Goal: Book appointment/travel/reservation

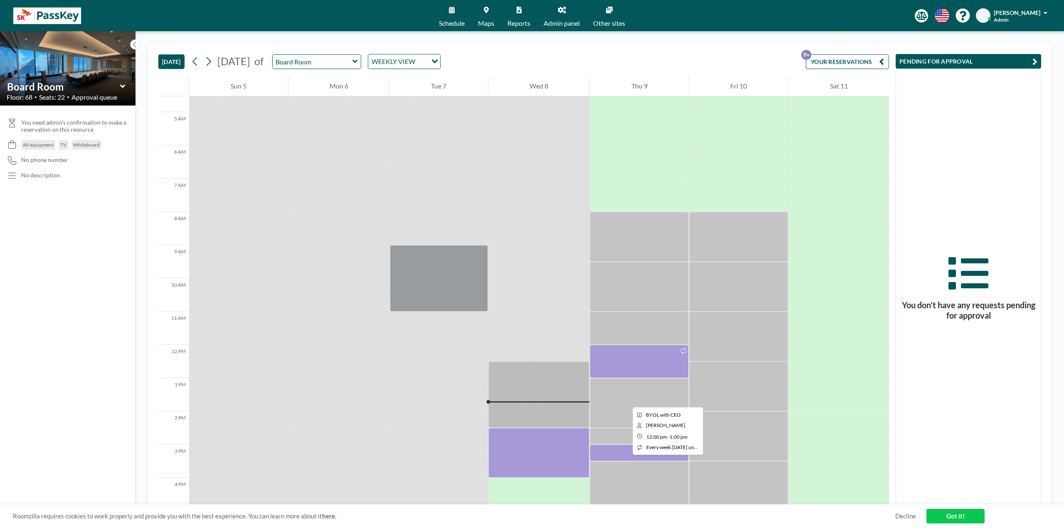
scroll to position [208, 0]
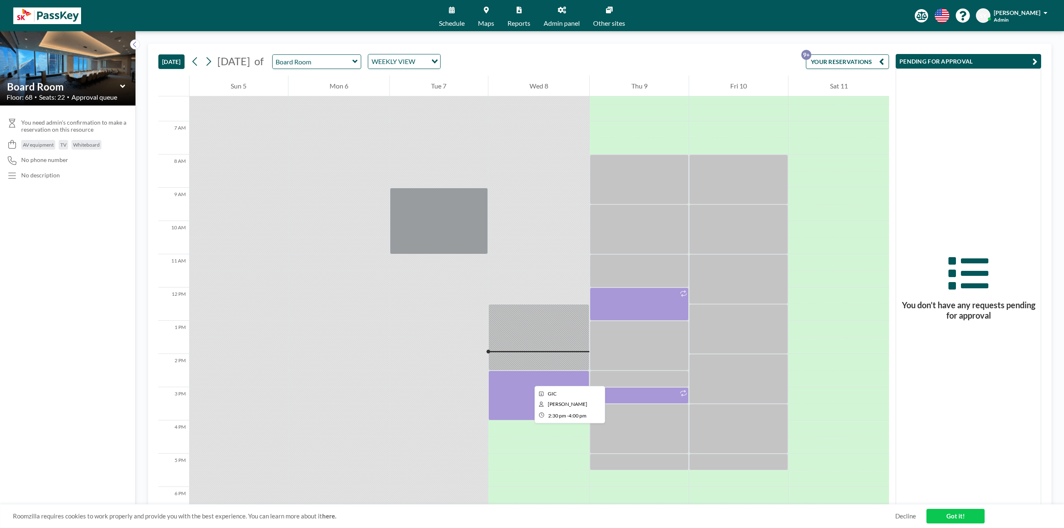
click at [527, 379] on div at bounding box center [538, 396] width 101 height 50
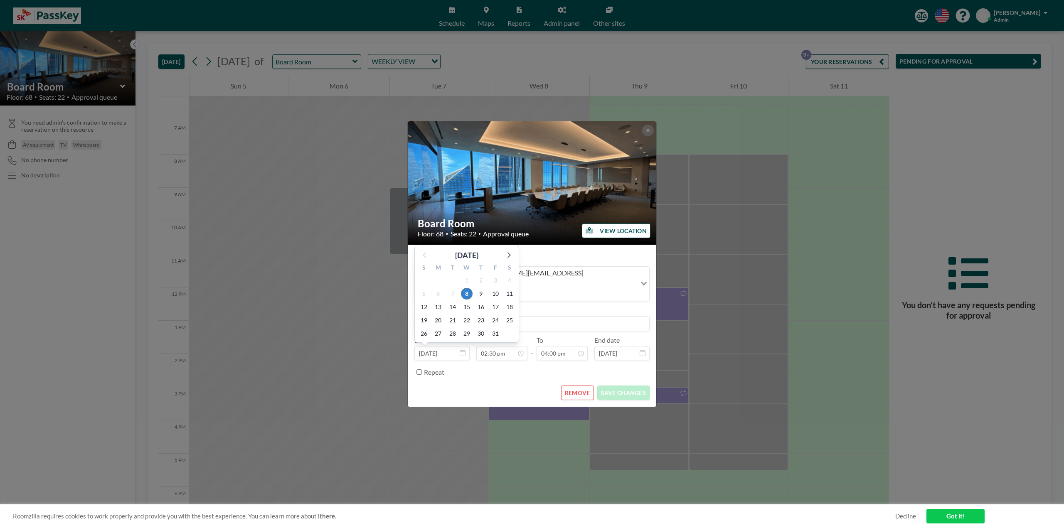
scroll to position [15, 0]
click at [651, 136] on button at bounding box center [648, 131] width 12 height 12
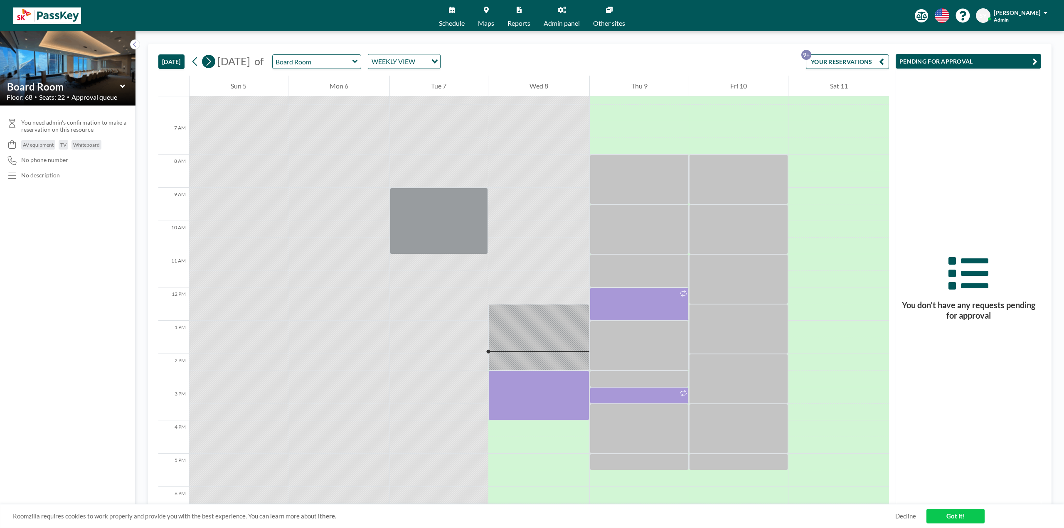
click at [212, 61] on icon at bounding box center [208, 61] width 8 height 12
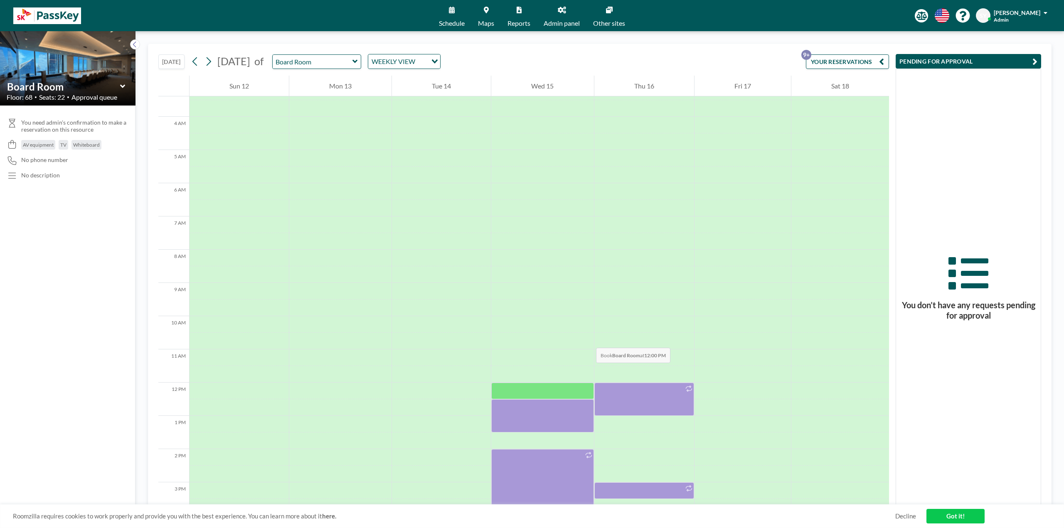
scroll to position [208, 0]
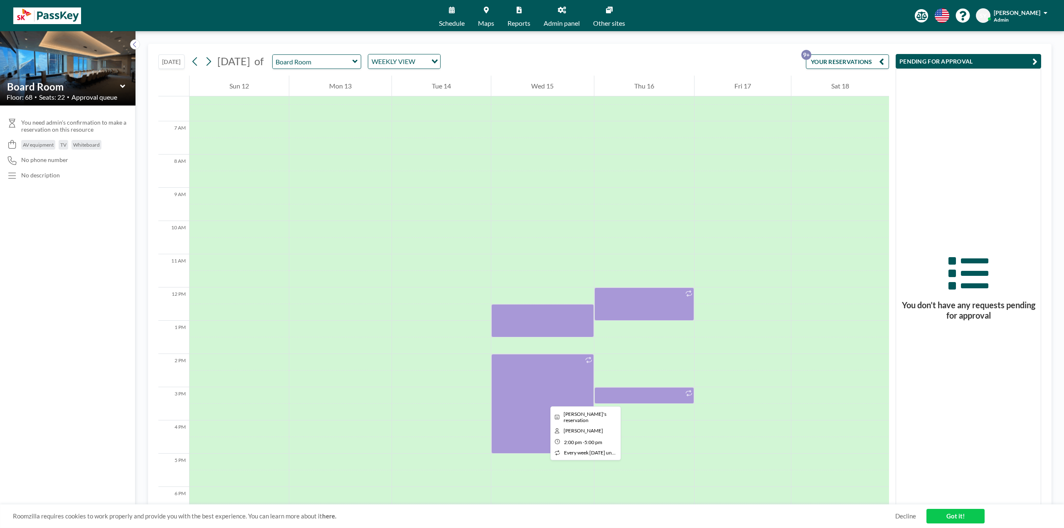
click at [543, 399] on div at bounding box center [542, 404] width 102 height 100
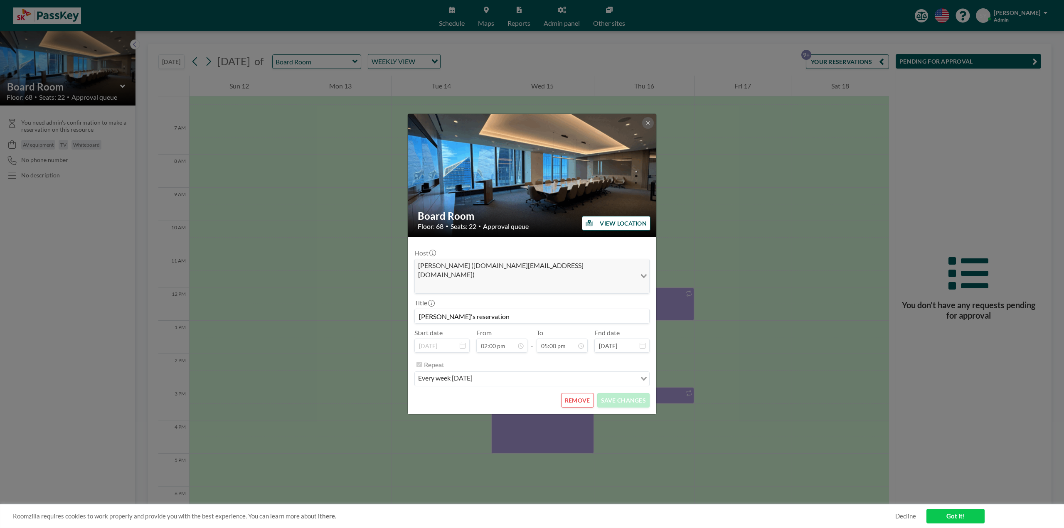
click at [530, 374] on input "Search for option" at bounding box center [555, 378] width 160 height 11
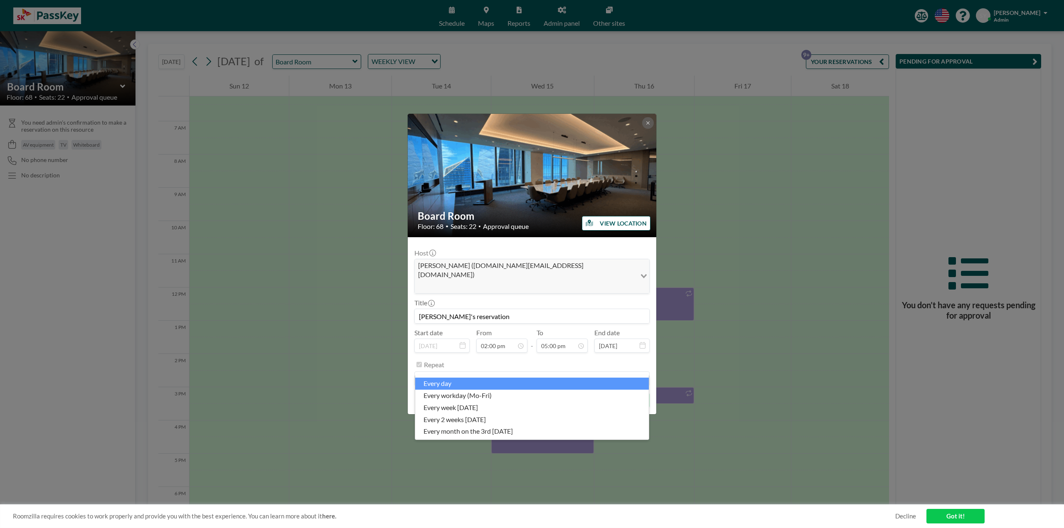
click at [528, 385] on li "every day" at bounding box center [531, 384] width 233 height 12
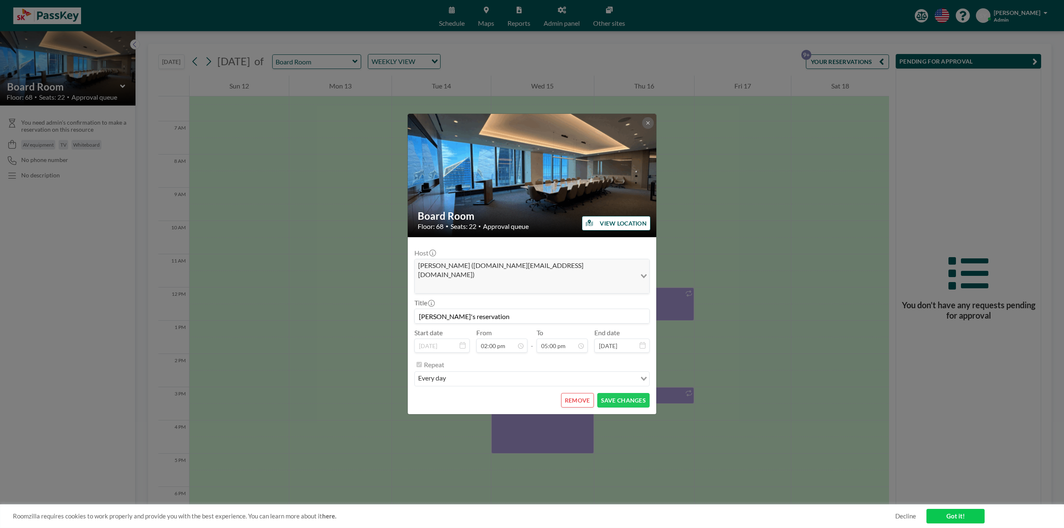
click at [552, 374] on input "Search for option" at bounding box center [541, 378] width 187 height 11
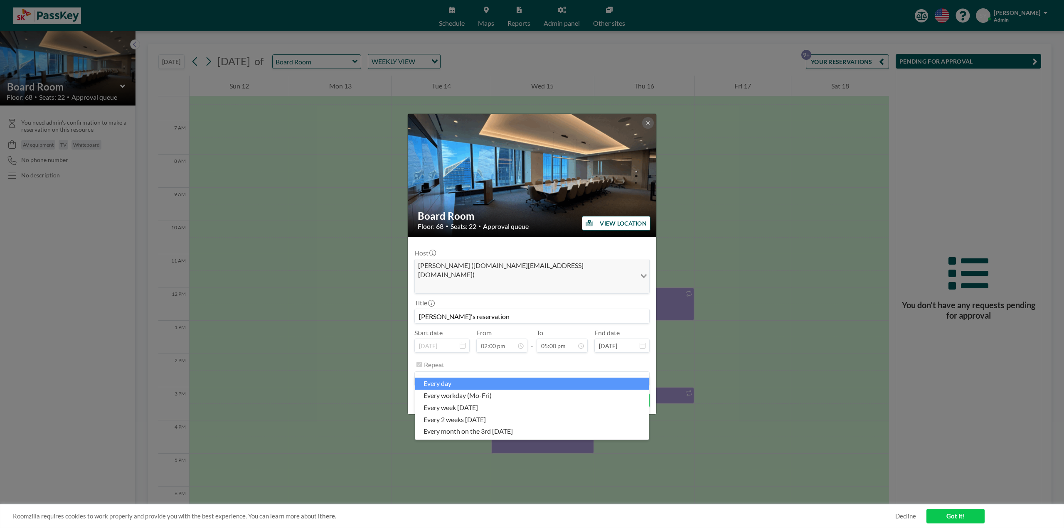
click at [555, 373] on input "Search for option" at bounding box center [526, 378] width 223 height 11
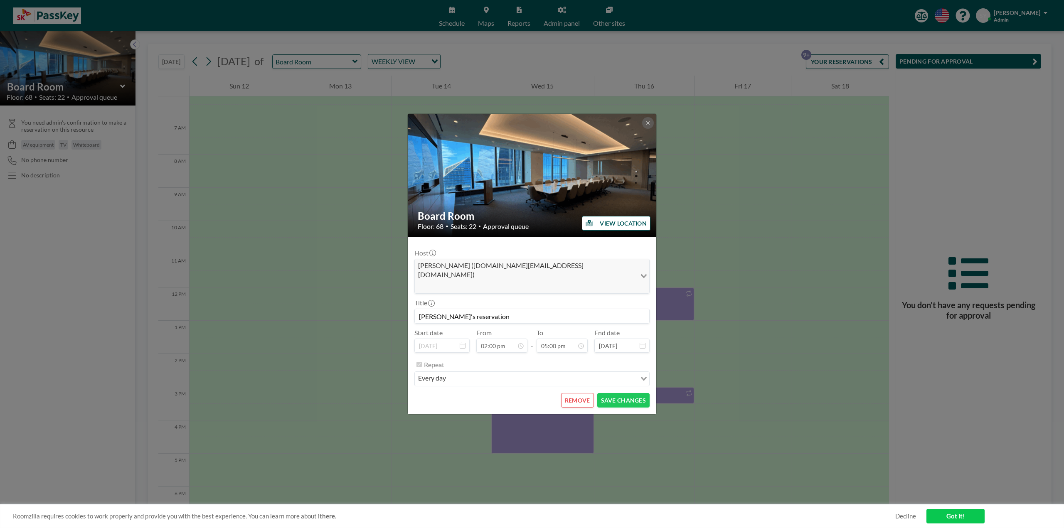
click at [548, 359] on div "Repeat" at bounding box center [537, 365] width 226 height 14
click at [445, 346] on div "Host [PERSON_NAME] ([DOMAIN_NAME][EMAIL_ADDRESS][DOMAIN_NAME]) Loading... Title…" at bounding box center [531, 315] width 235 height 143
click at [435, 361] on label "Repeat" at bounding box center [434, 365] width 20 height 8
click at [575, 393] on button "REMOVE" at bounding box center [577, 400] width 33 height 15
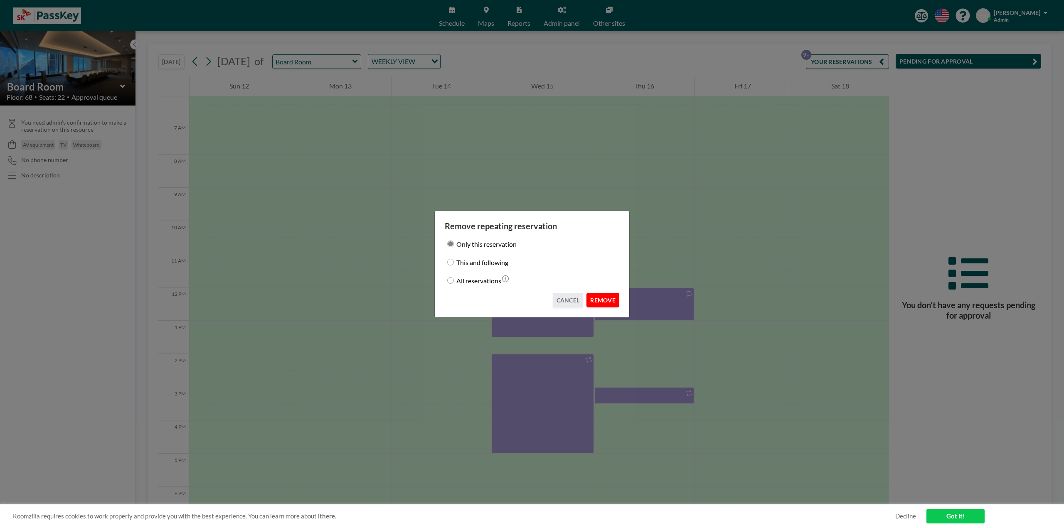
click at [604, 302] on button "REMOVE" at bounding box center [602, 300] width 33 height 15
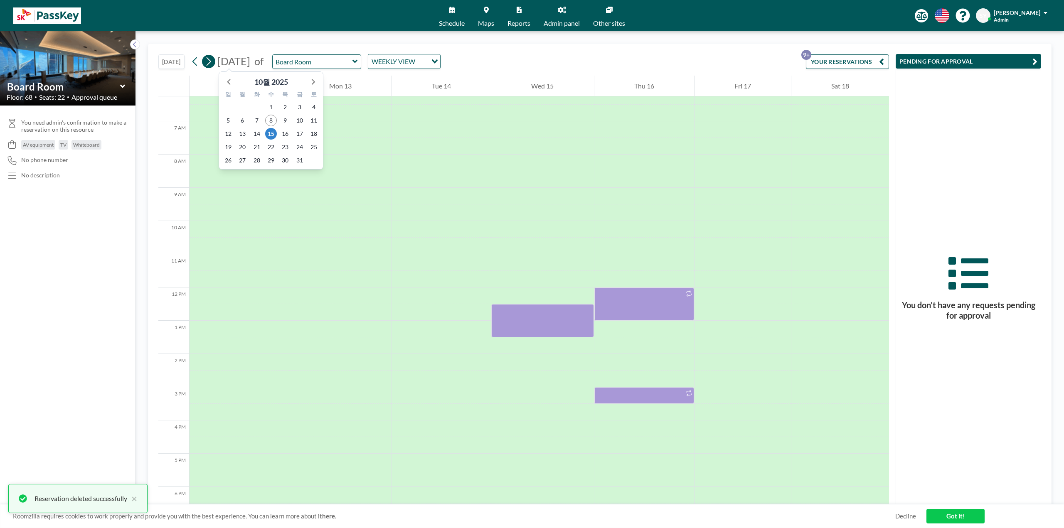
click at [214, 61] on button at bounding box center [208, 61] width 13 height 13
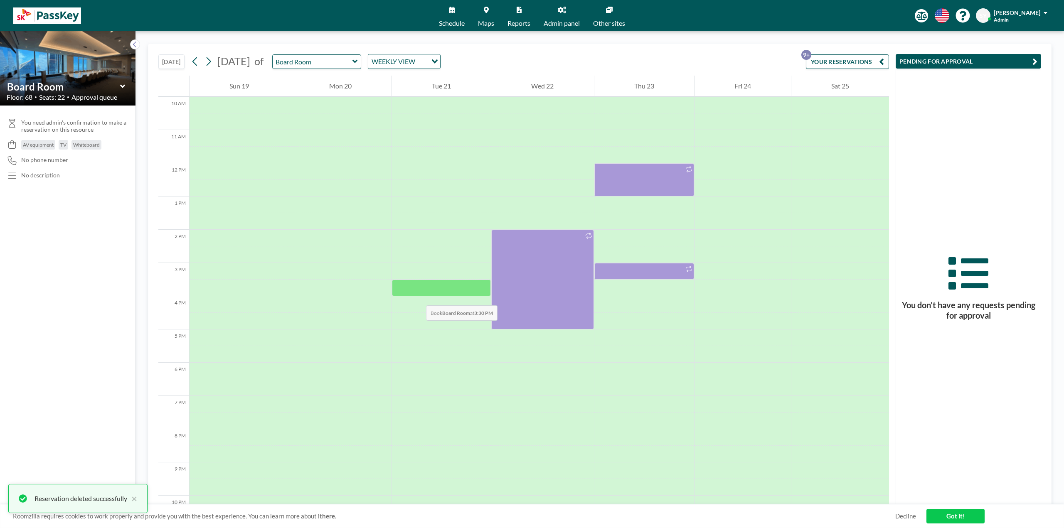
scroll to position [332, 0]
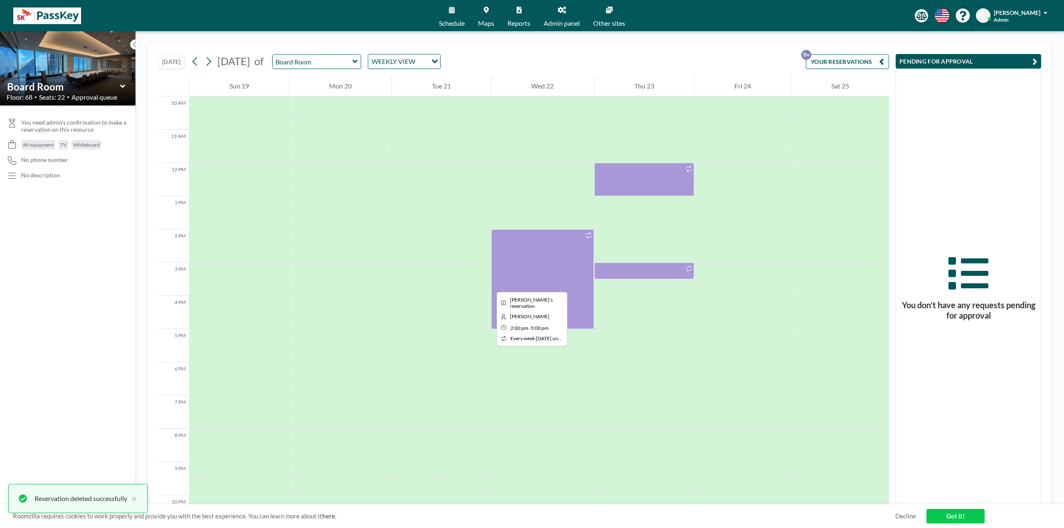
click at [491, 284] on div at bounding box center [542, 279] width 102 height 100
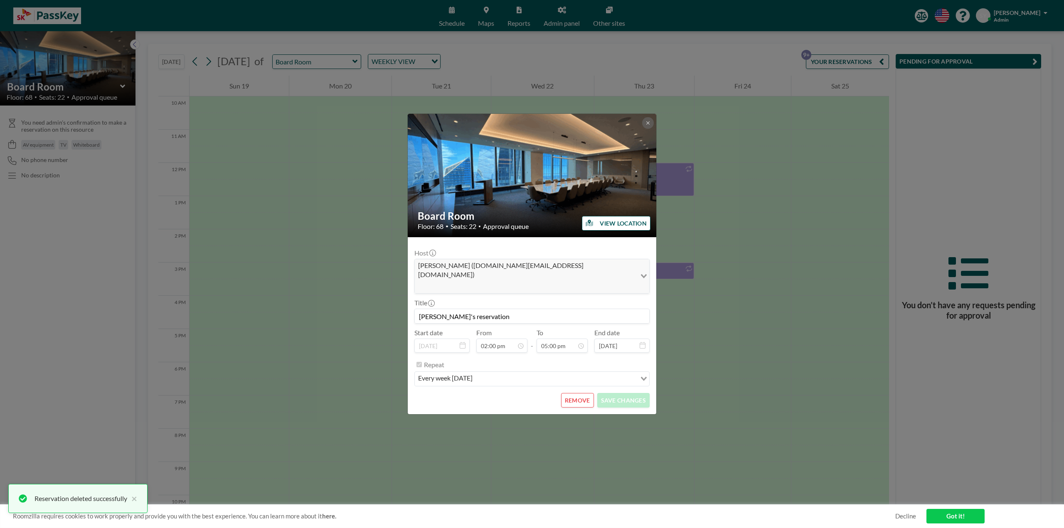
scroll to position [503, 0]
click at [572, 393] on button "REMOVE" at bounding box center [577, 400] width 33 height 15
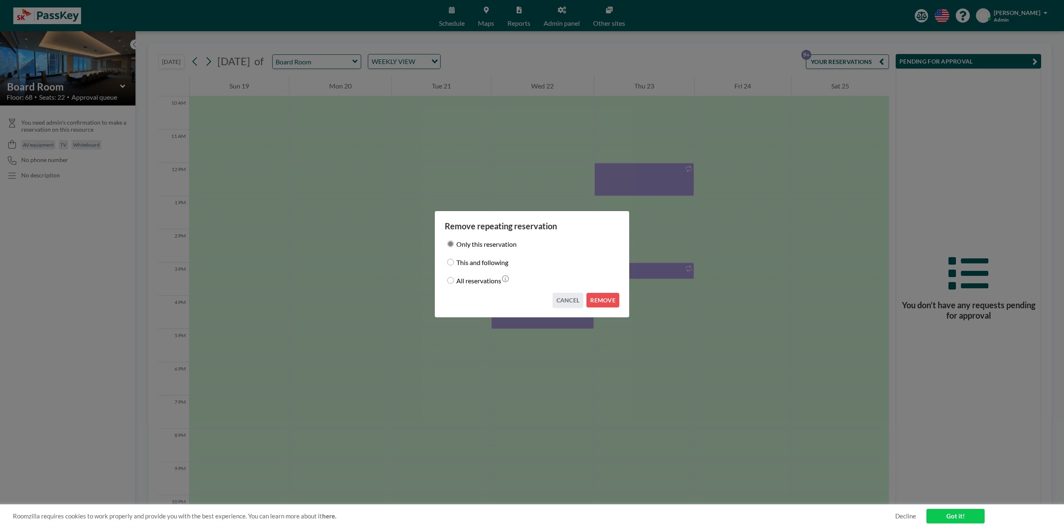
click at [491, 284] on label "All reservations" at bounding box center [478, 281] width 45 height 12
click at [454, 284] on input "All reservations" at bounding box center [450, 280] width 7 height 7
radio input "true"
click at [594, 300] on button "REMOVE" at bounding box center [602, 300] width 33 height 15
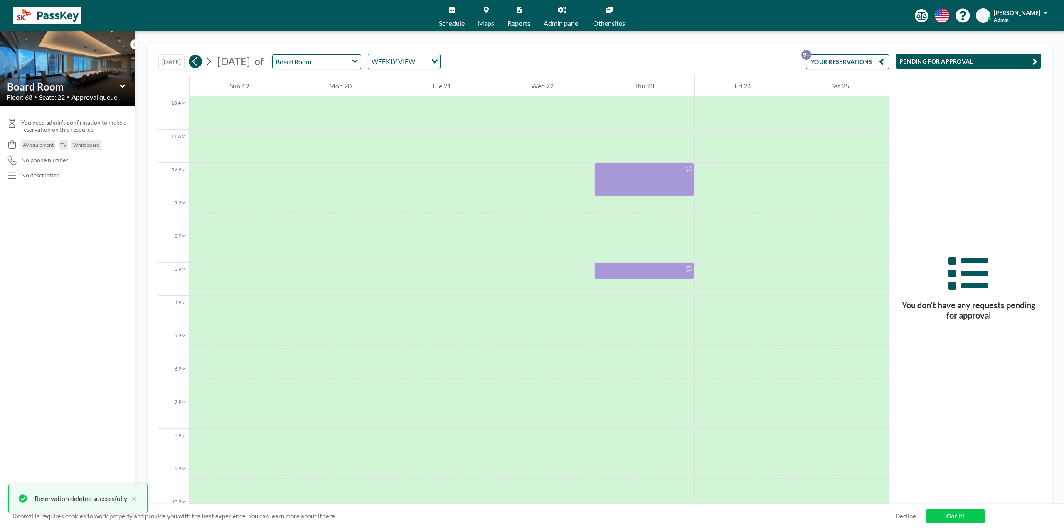
click at [197, 56] on icon at bounding box center [195, 61] width 8 height 12
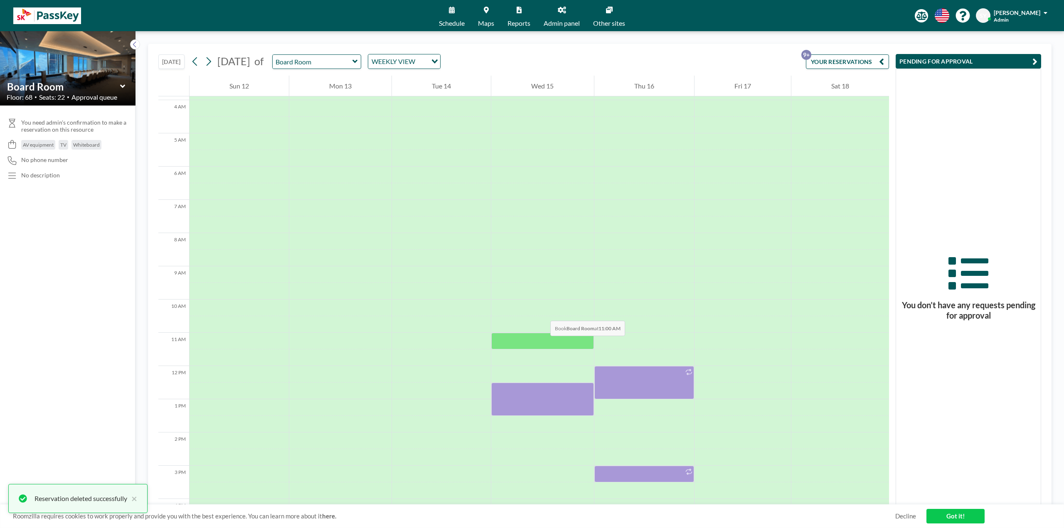
scroll to position [166, 0]
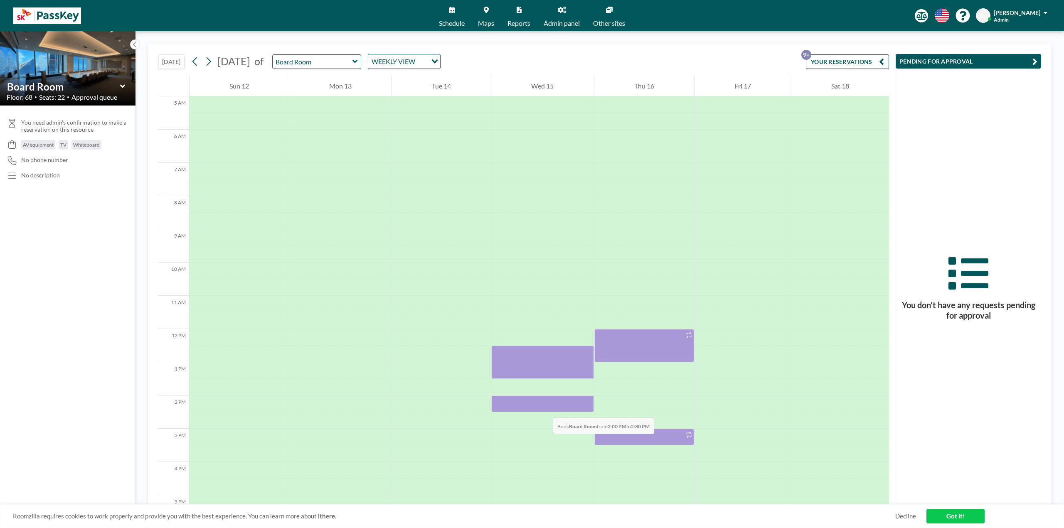
click at [544, 409] on div at bounding box center [542, 403] width 102 height 17
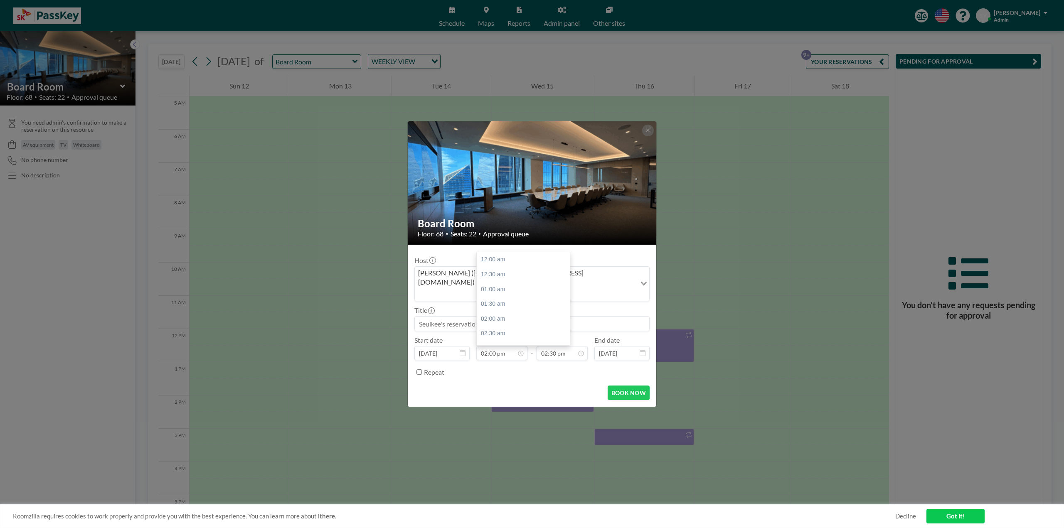
scroll to position [414, 0]
click at [555, 346] on input "02:30 pm" at bounding box center [561, 353] width 51 height 14
click at [521, 327] on div "05:00 pm" at bounding box center [542, 334] width 97 height 15
type input "05:00 pm"
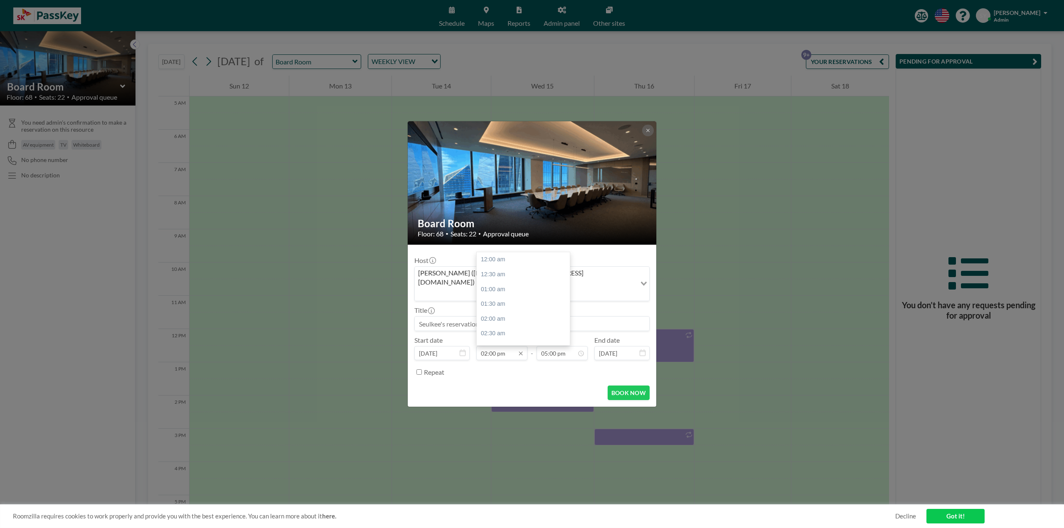
scroll to position [414, 0]
click at [508, 346] on input "02:00 pm" at bounding box center [501, 353] width 51 height 14
click at [484, 346] on input "02:00 pm" at bounding box center [501, 353] width 51 height 14
type input "01:30 pm"
click at [537, 386] on div "BOOK NOW" at bounding box center [531, 393] width 235 height 15
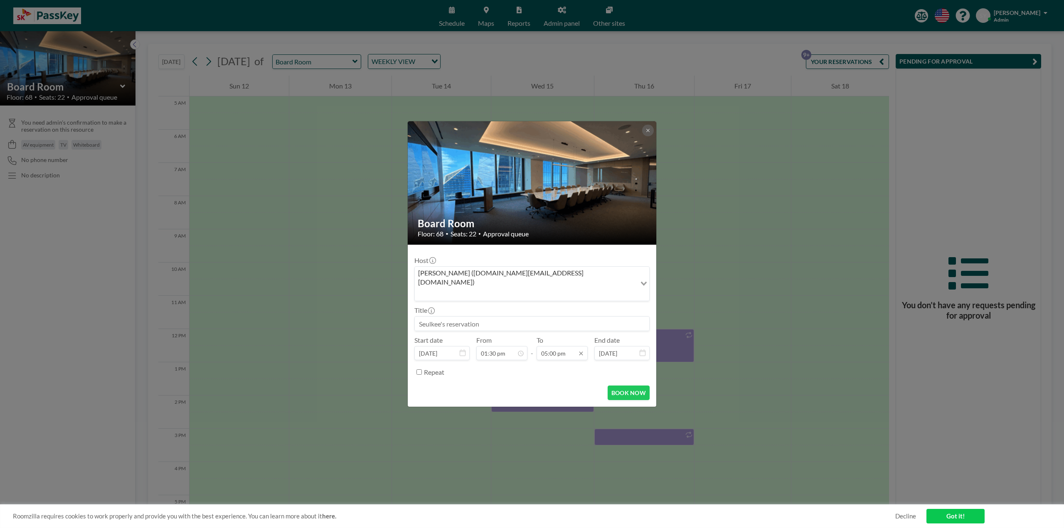
scroll to position [503, 0]
click at [558, 346] on input "05:00 pm" at bounding box center [561, 353] width 51 height 14
click at [552, 346] on input "05:00 pm" at bounding box center [561, 353] width 51 height 14
type input "05:30 pm"
click at [457, 317] on input at bounding box center [532, 324] width 234 height 14
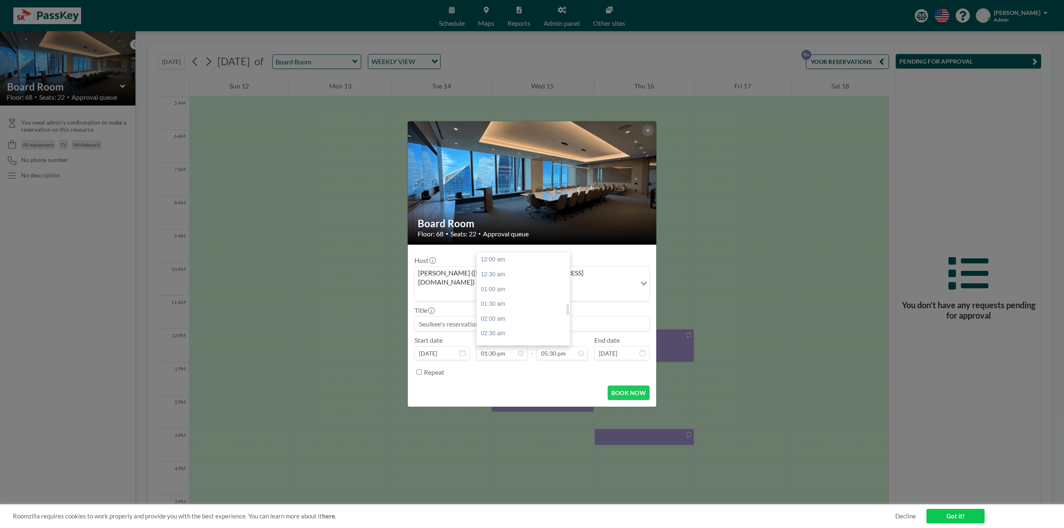
scroll to position [399, 0]
click at [456, 321] on div "Host [PERSON_NAME] ([DOMAIN_NAME][EMAIL_ADDRESS][DOMAIN_NAME]) Loading... Title…" at bounding box center [531, 315] width 235 height 128
click at [457, 317] on input at bounding box center [532, 324] width 234 height 14
type input "ㄴ"
type input "SC Review Session"
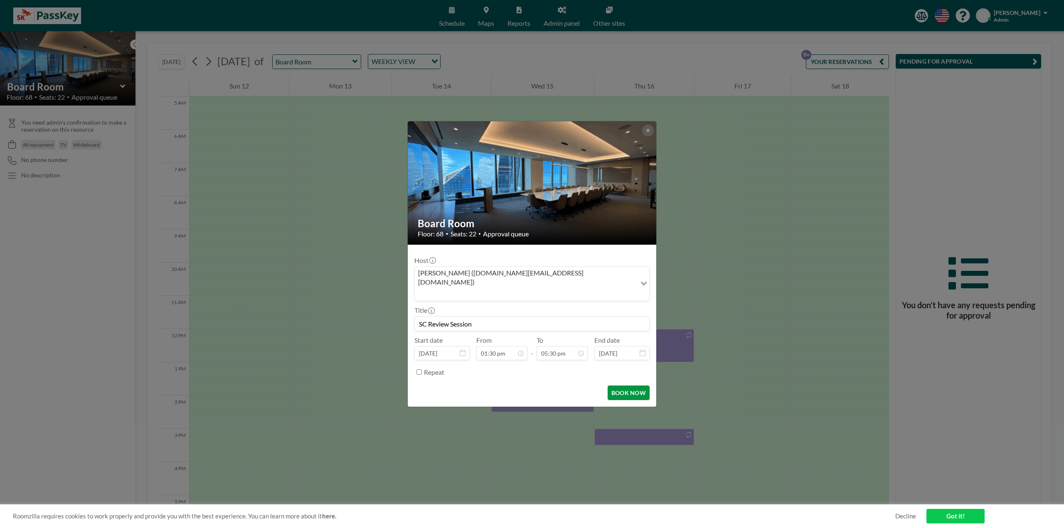
click at [626, 386] on button "BOOK NOW" at bounding box center [628, 393] width 42 height 15
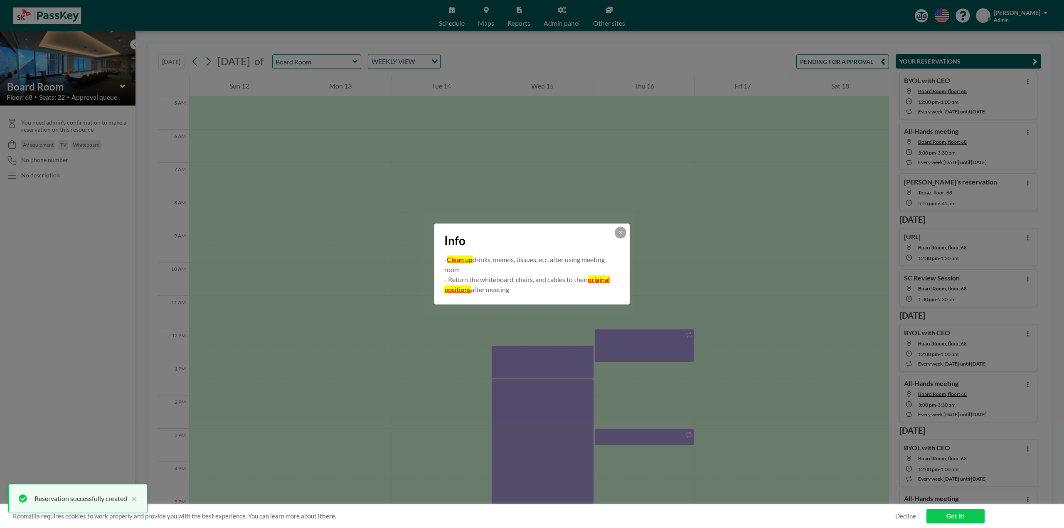
scroll to position [67, 0]
click at [622, 232] on icon at bounding box center [620, 232] width 5 height 5
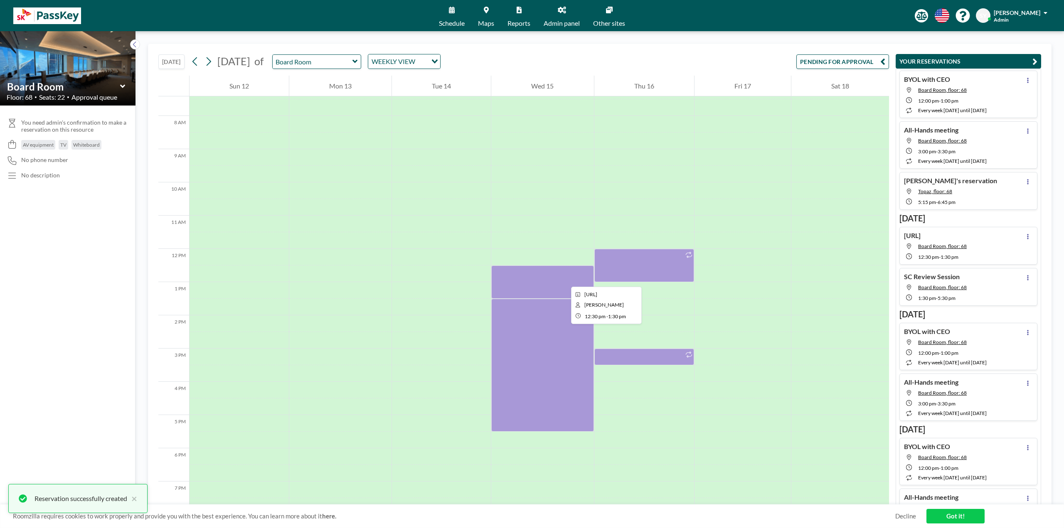
scroll to position [249, 0]
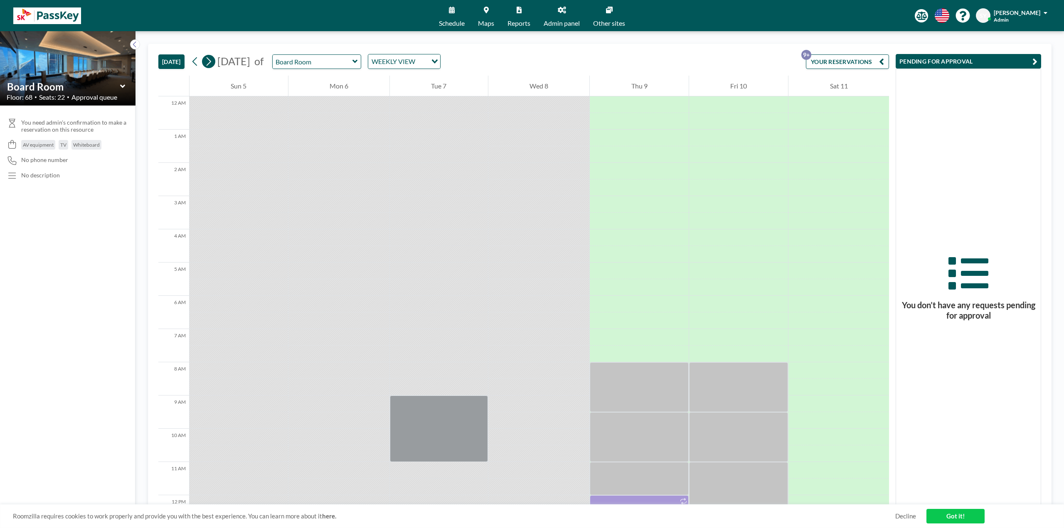
click at [214, 63] on button at bounding box center [208, 61] width 13 height 13
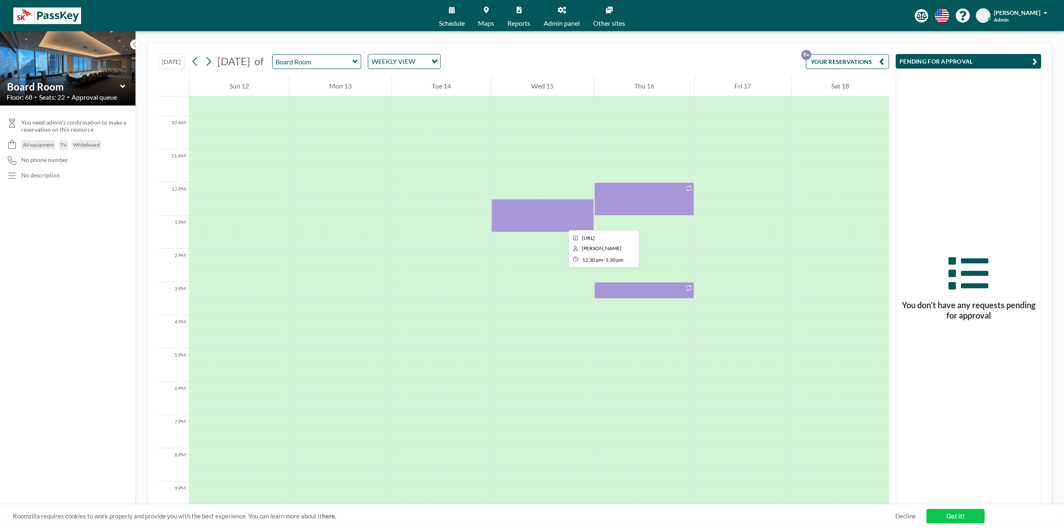
scroll to position [310, 0]
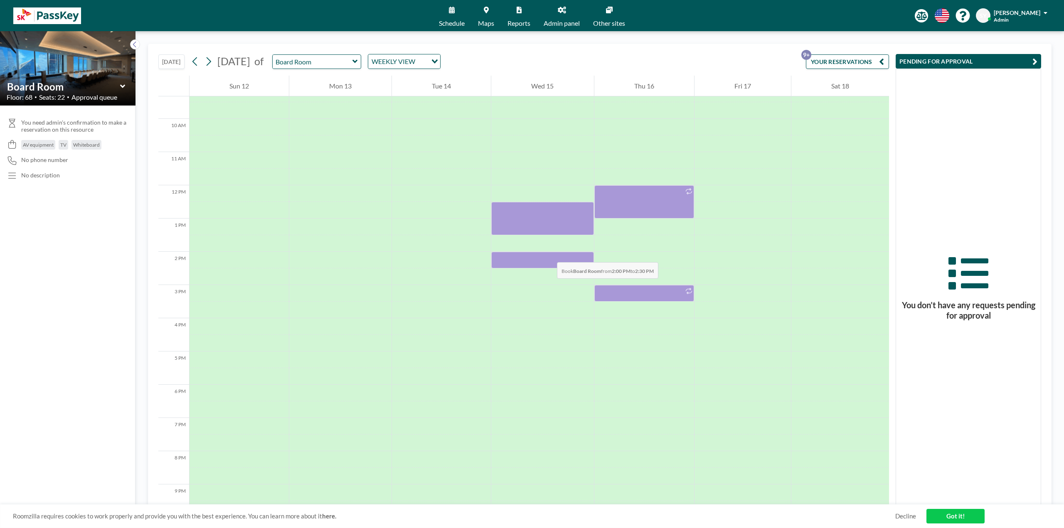
click at [548, 254] on div at bounding box center [542, 260] width 102 height 17
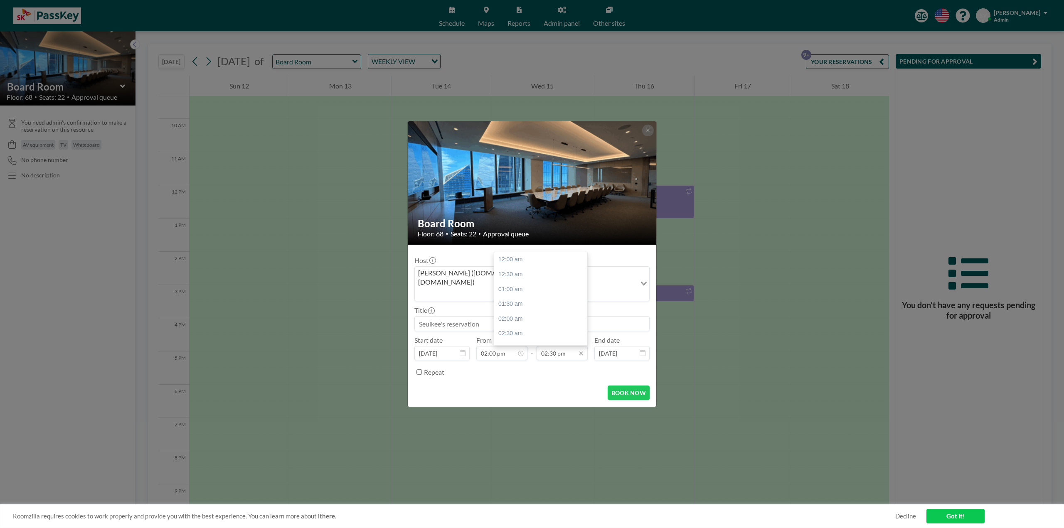
scroll to position [429, 0]
click at [564, 346] on input "02:30 pm" at bounding box center [561, 353] width 51 height 14
click at [553, 346] on input "02:30 pm" at bounding box center [561, 353] width 51 height 14
click at [530, 285] on div "05:00 pm" at bounding box center [542, 292] width 97 height 15
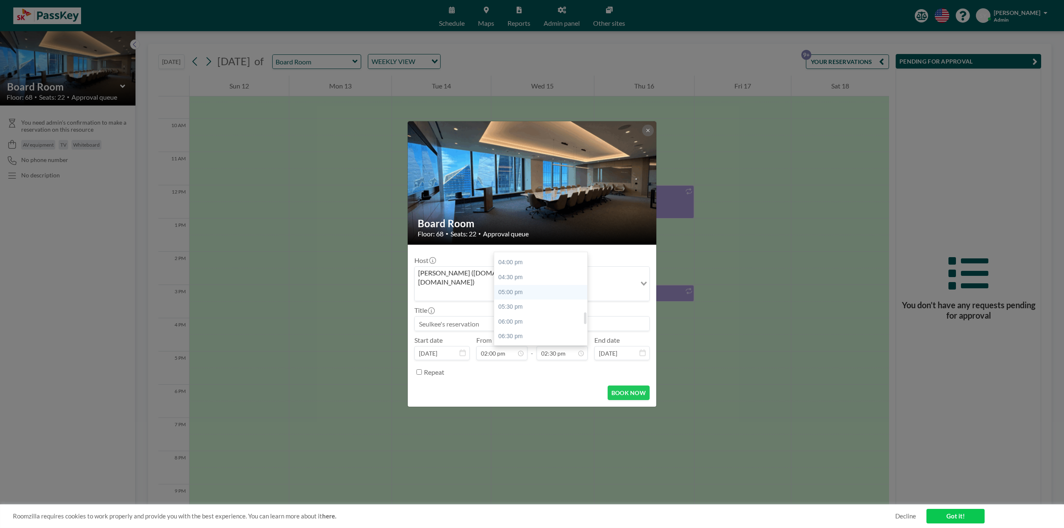
type input "05:00 pm"
click at [437, 368] on label "Repeat" at bounding box center [434, 372] width 20 height 8
click at [422, 369] on input "Repeat" at bounding box center [418, 371] width 5 height 5
checkbox input "true"
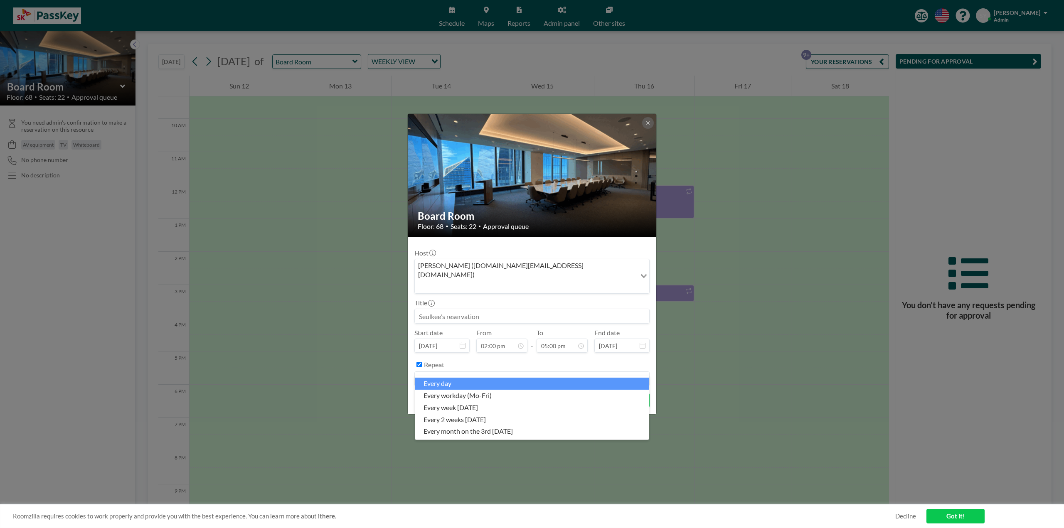
click at [459, 373] on input "Search for option" at bounding box center [526, 378] width 223 height 11
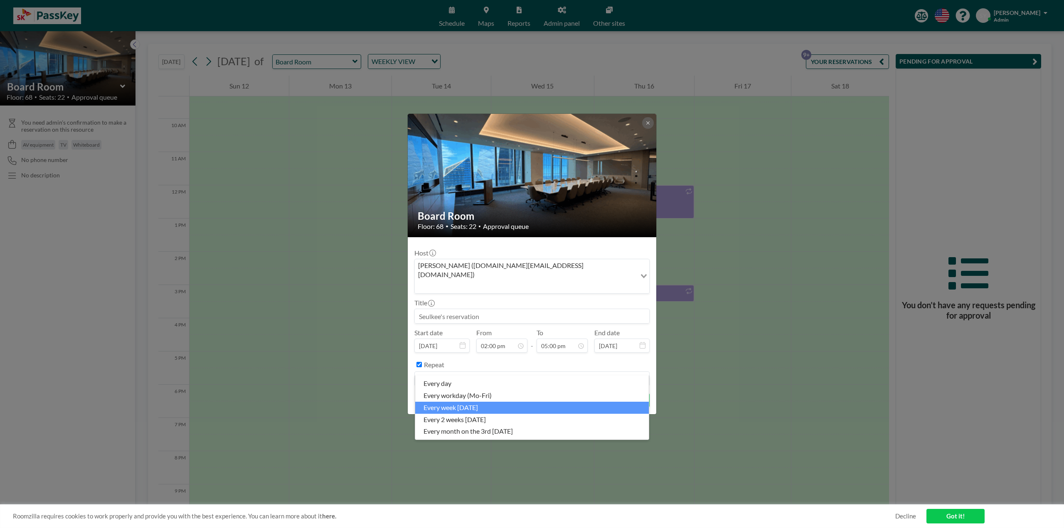
click at [536, 407] on li "every week [DATE]" at bounding box center [531, 408] width 233 height 12
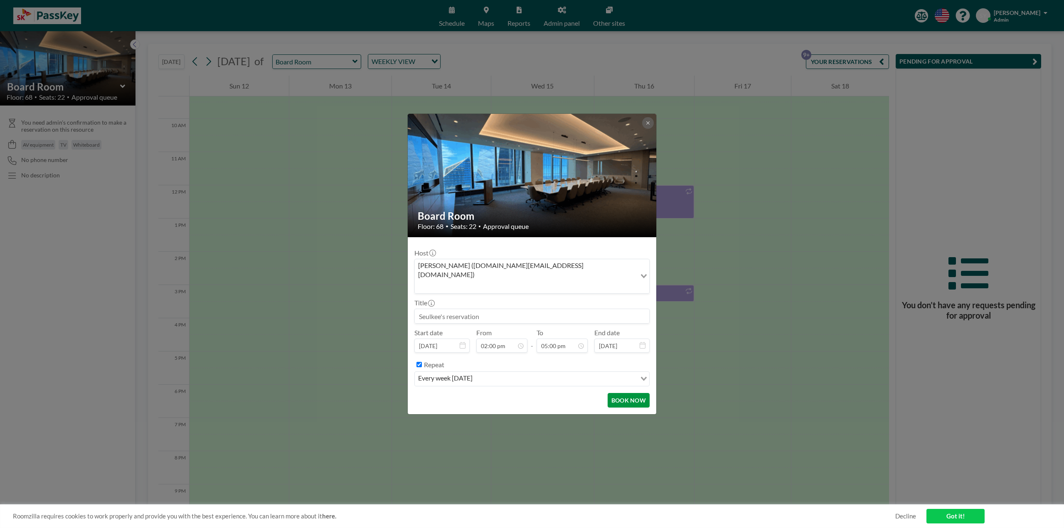
click at [629, 395] on button "BOOK NOW" at bounding box center [628, 400] width 42 height 15
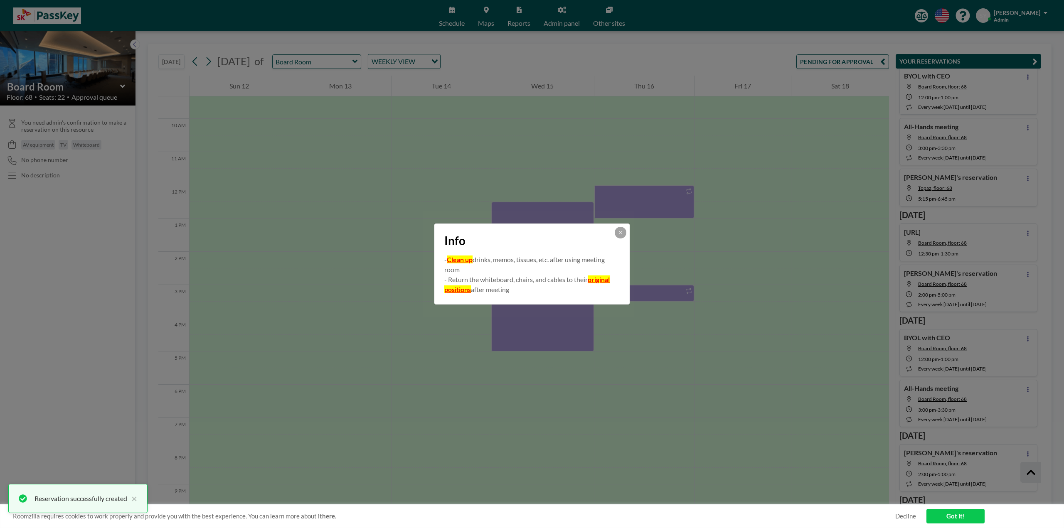
scroll to position [72, 0]
click at [624, 233] on button at bounding box center [620, 233] width 12 height 12
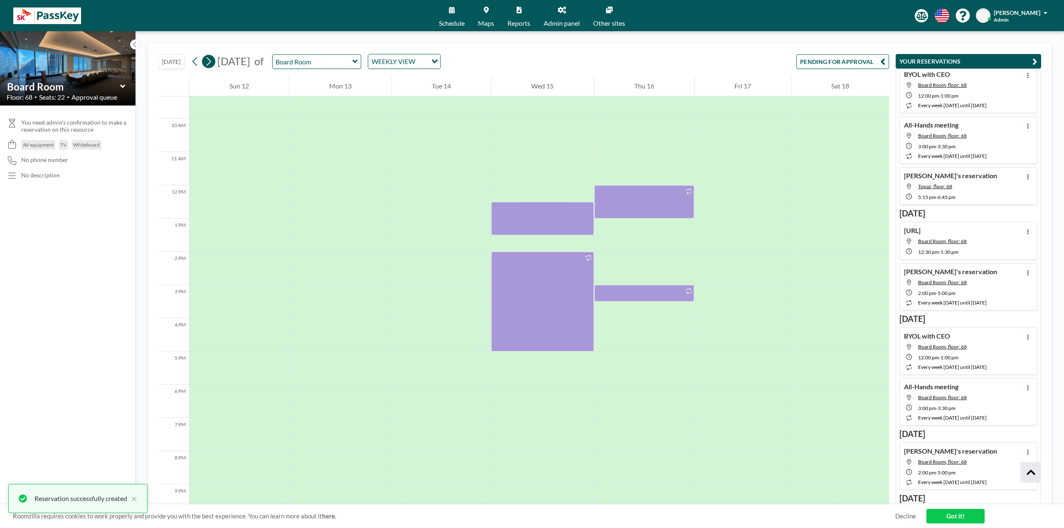
click at [214, 61] on button at bounding box center [208, 61] width 13 height 13
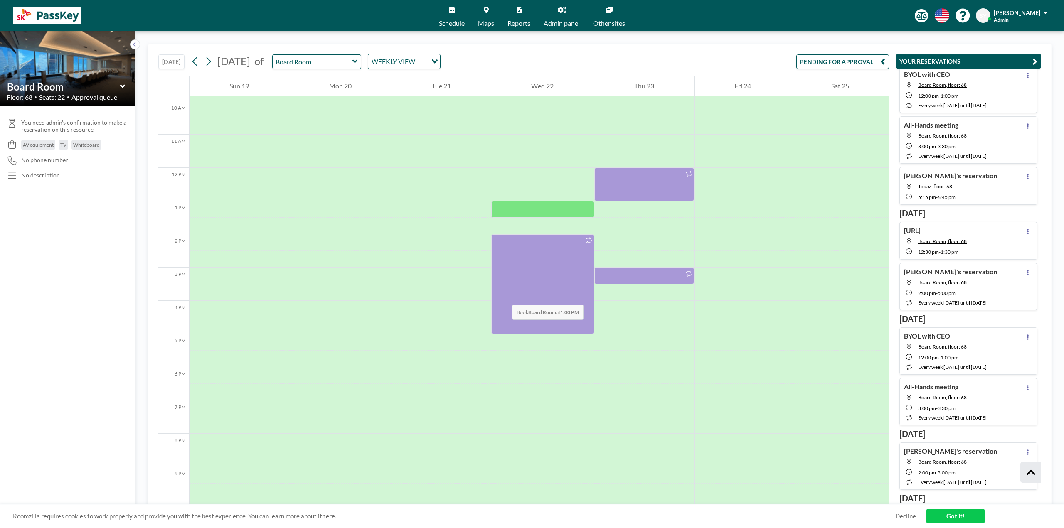
scroll to position [291, 0]
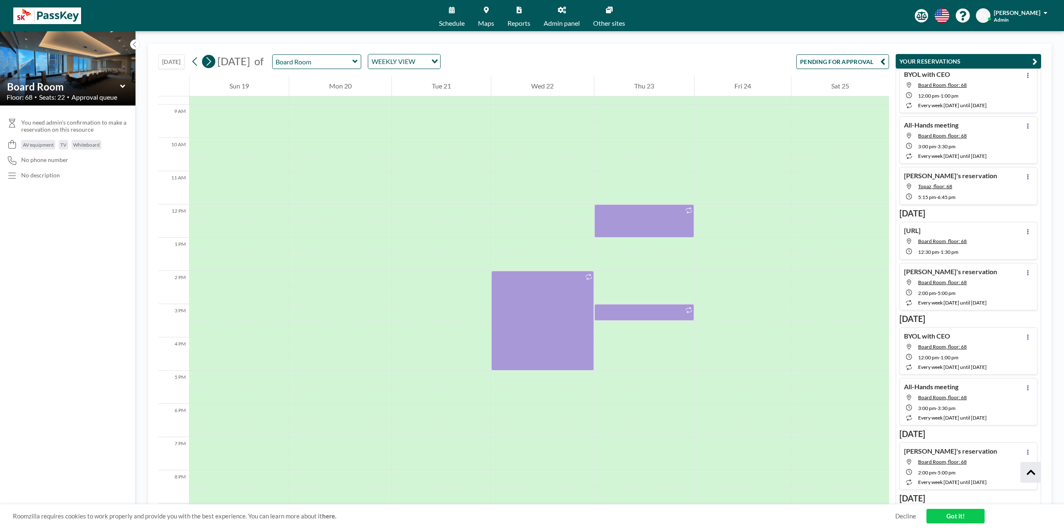
click at [209, 61] on icon at bounding box center [208, 61] width 8 height 12
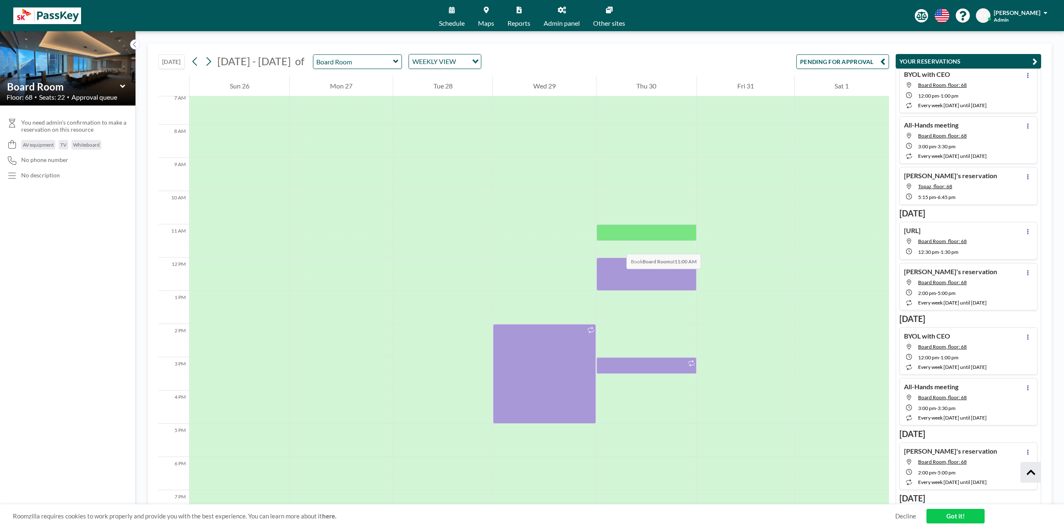
scroll to position [249, 0]
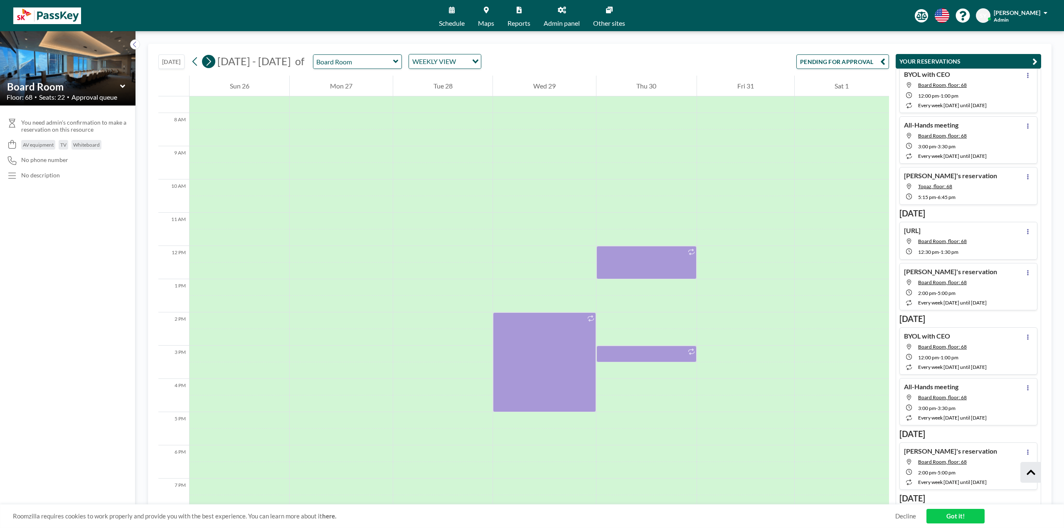
click at [212, 56] on icon at bounding box center [208, 61] width 8 height 12
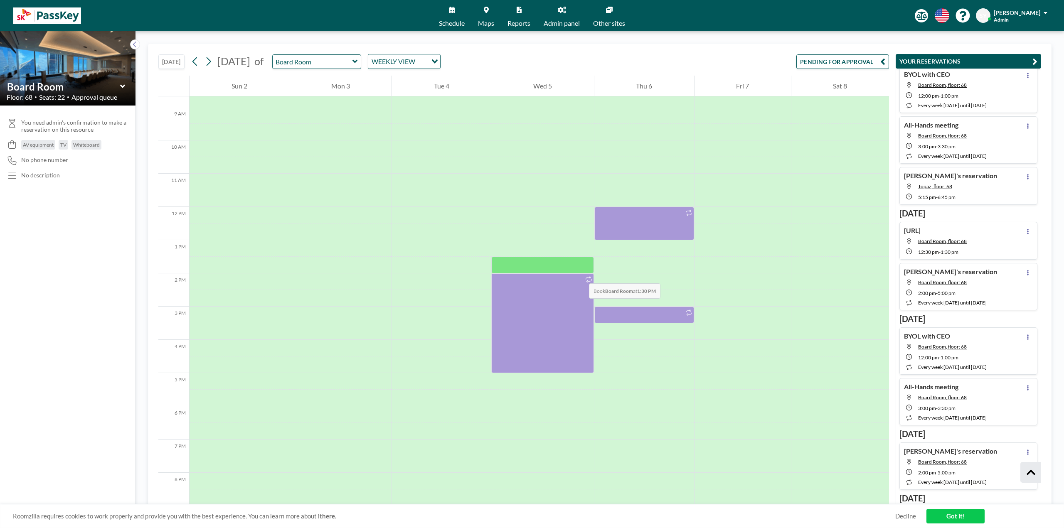
scroll to position [291, 0]
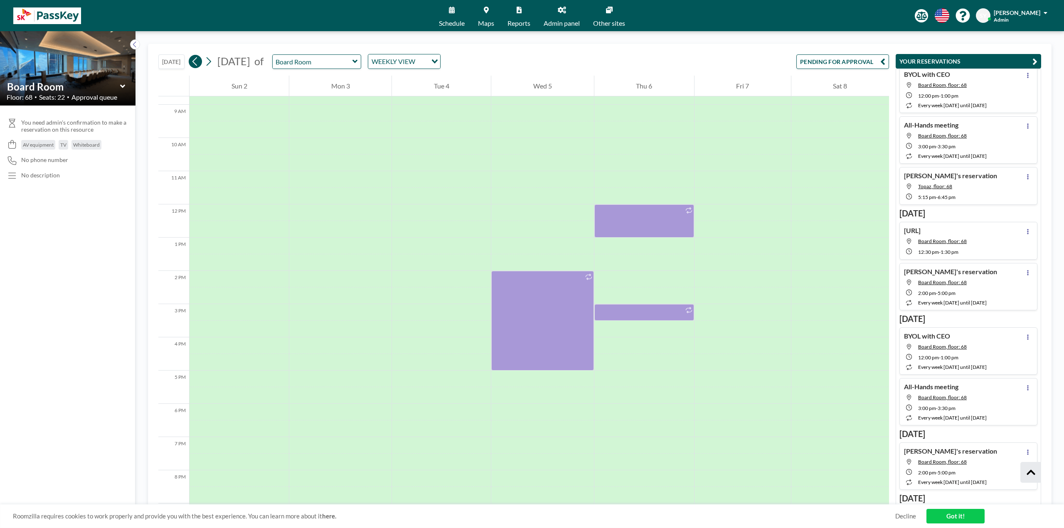
click at [196, 56] on icon at bounding box center [195, 61] width 8 height 12
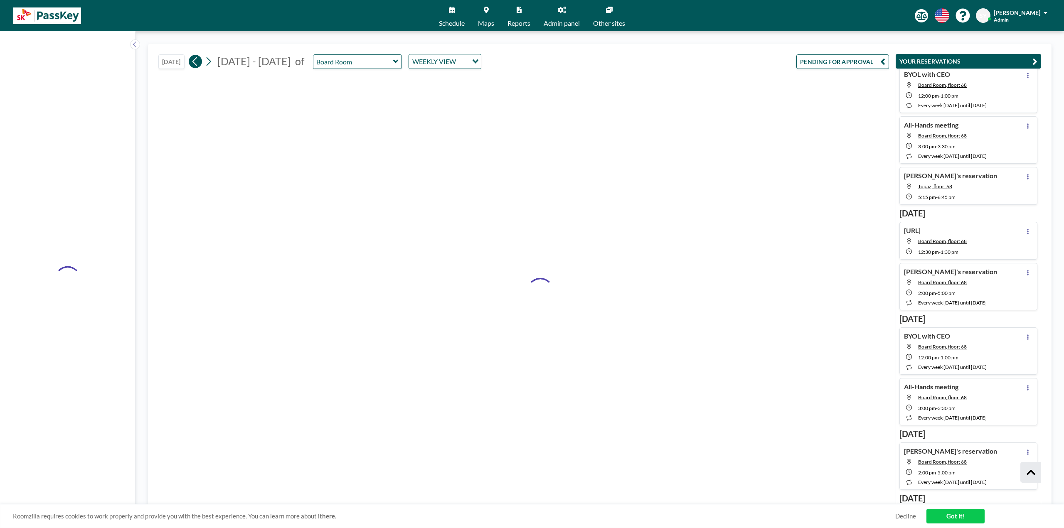
click at [196, 56] on icon at bounding box center [195, 61] width 8 height 12
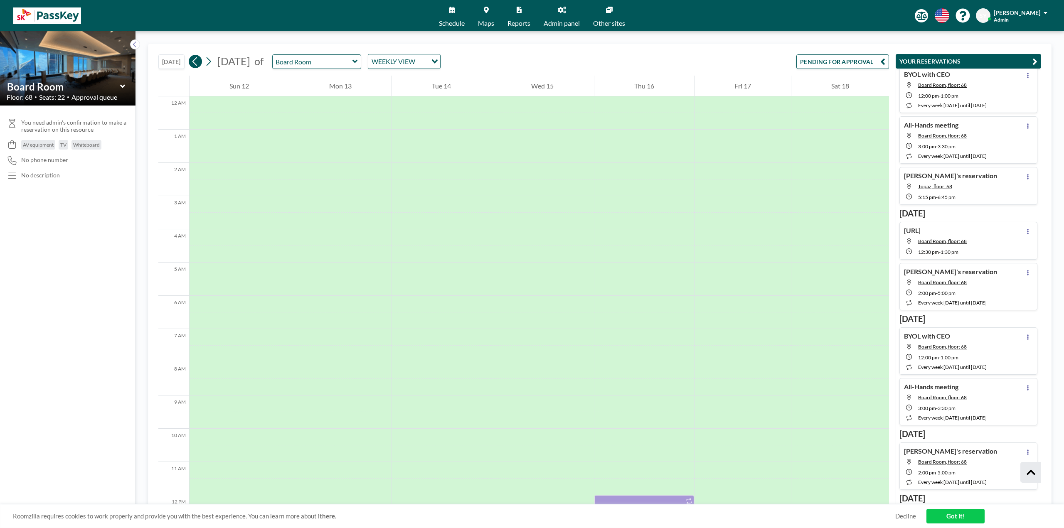
click at [196, 56] on icon at bounding box center [195, 61] width 8 height 12
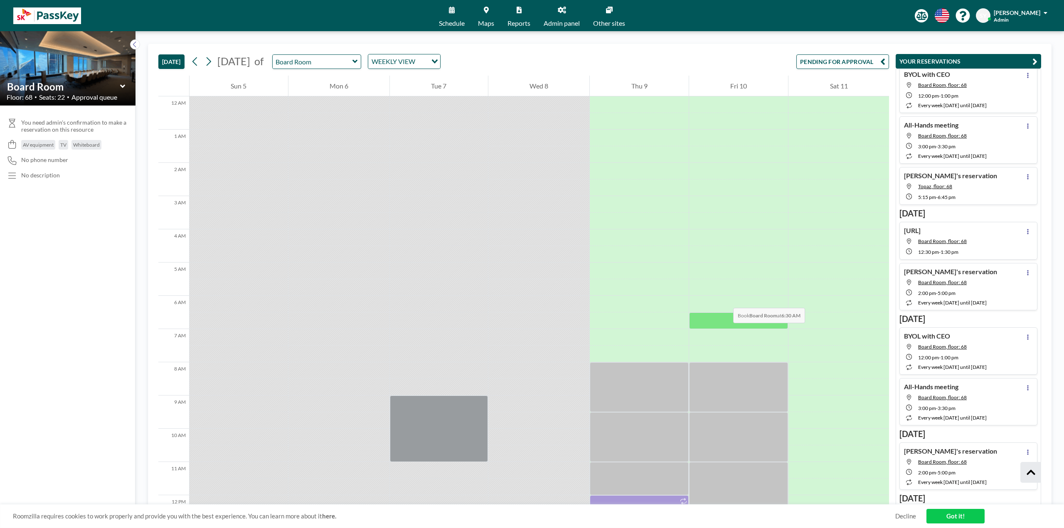
scroll to position [249, 0]
